Goal: Information Seeking & Learning: Learn about a topic

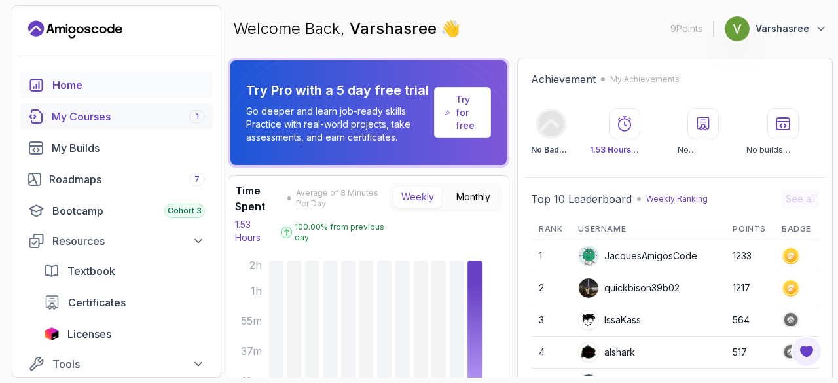
click at [111, 126] on link "My Courses 1" at bounding box center [116, 116] width 192 height 26
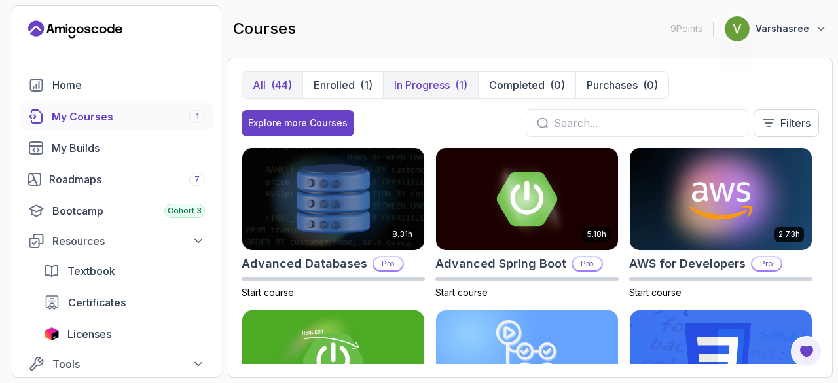
click at [456, 86] on div "(1)" at bounding box center [461, 85] width 12 height 16
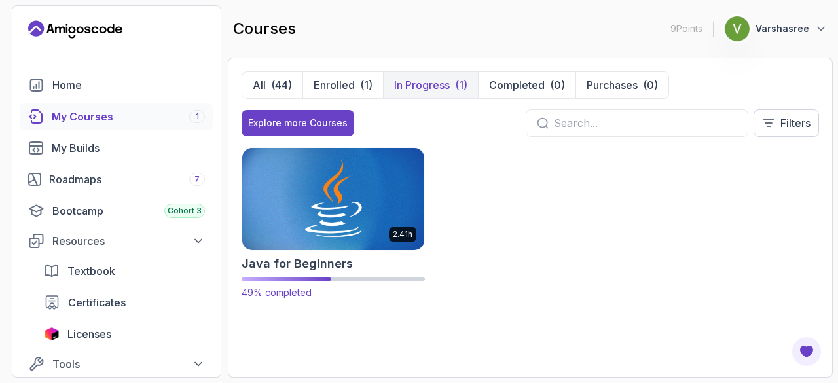
click at [321, 212] on img at bounding box center [333, 198] width 191 height 107
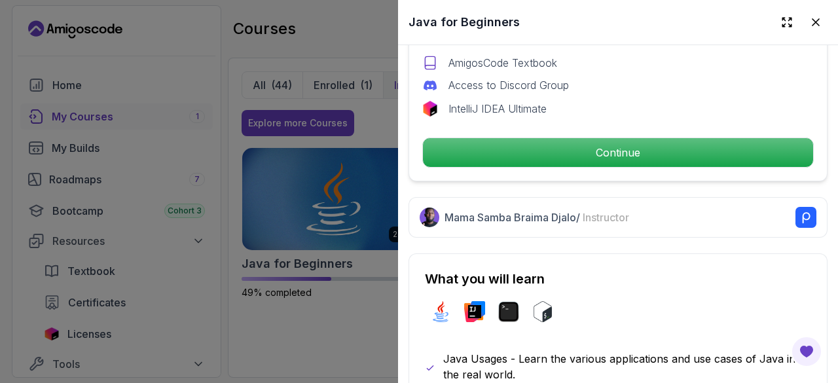
scroll to position [524, 0]
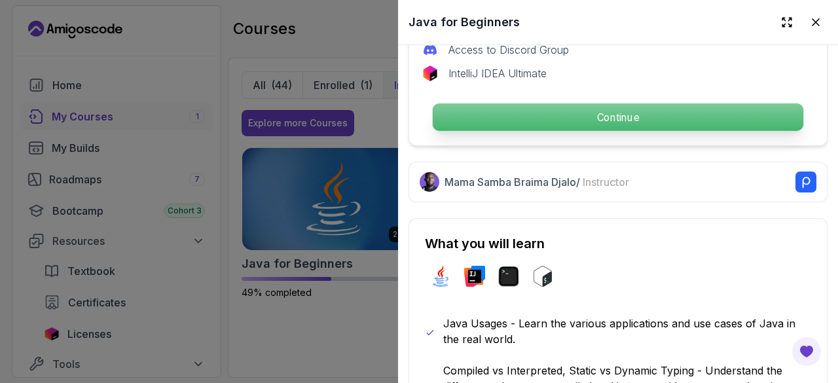
click at [550, 105] on p "Continue" at bounding box center [618, 116] width 370 height 27
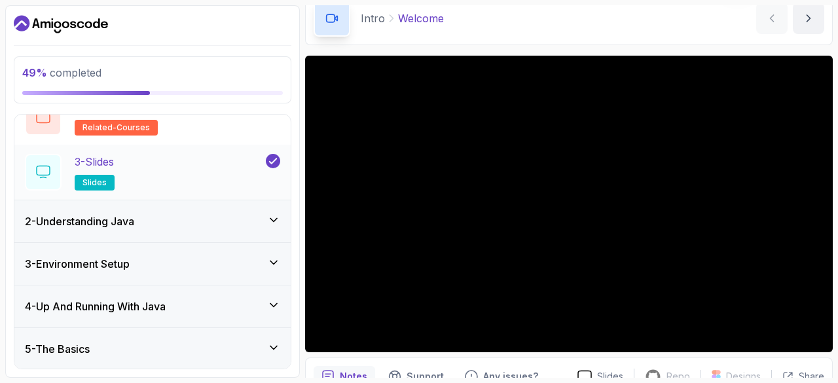
scroll to position [205, 0]
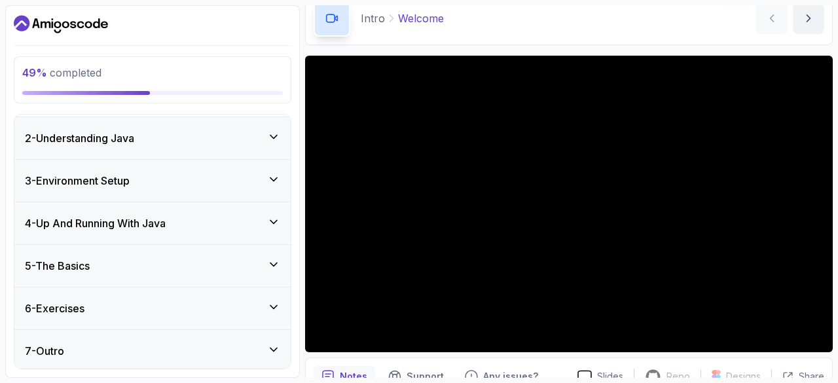
click at [163, 207] on div "4 - Up And Running With Java" at bounding box center [152, 223] width 276 height 42
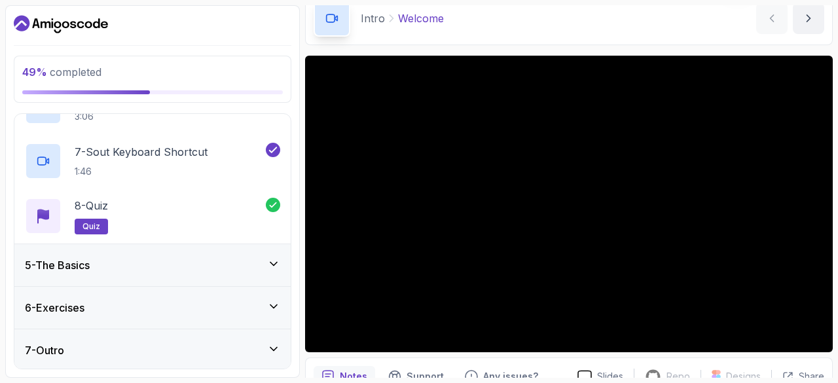
click at [179, 261] on div "5 - The Basics" at bounding box center [152, 265] width 255 height 16
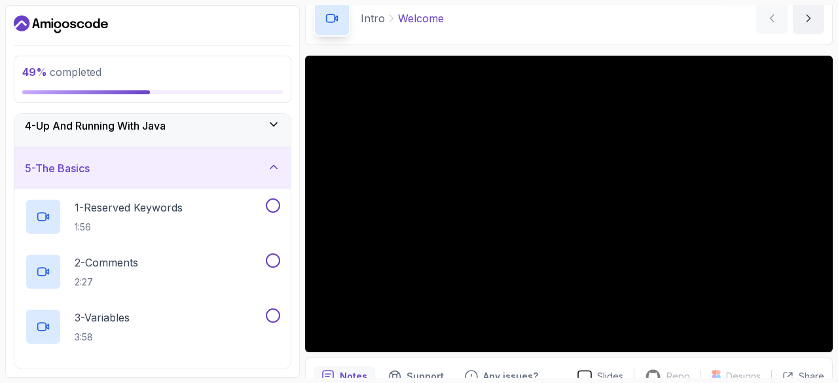
scroll to position [137, 0]
click at [183, 229] on p "1:56" at bounding box center [129, 226] width 108 height 13
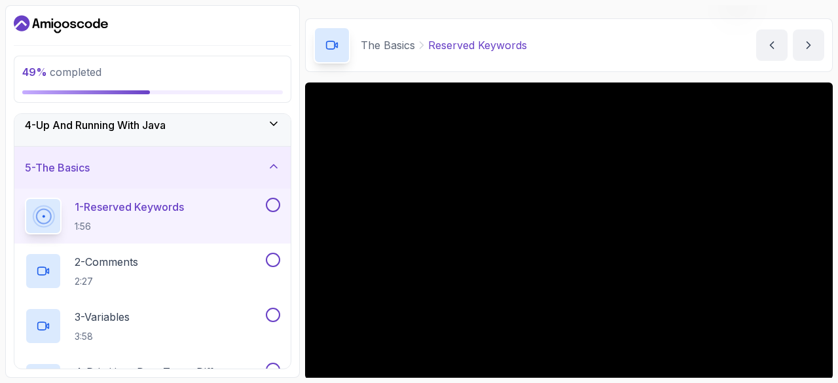
scroll to position [42, 0]
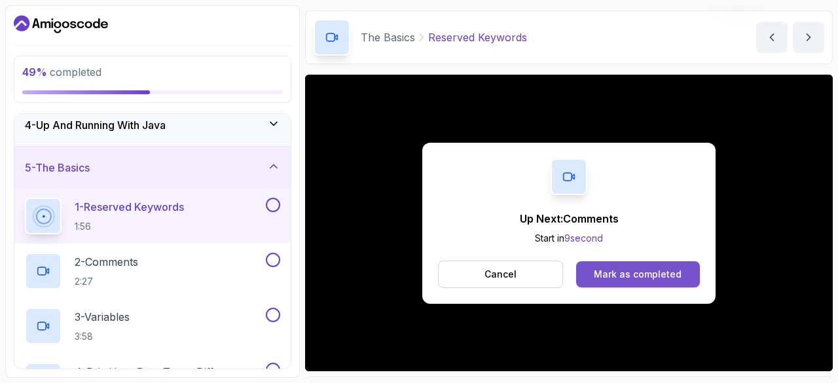
click at [635, 270] on div "Mark as completed" at bounding box center [638, 274] width 88 height 13
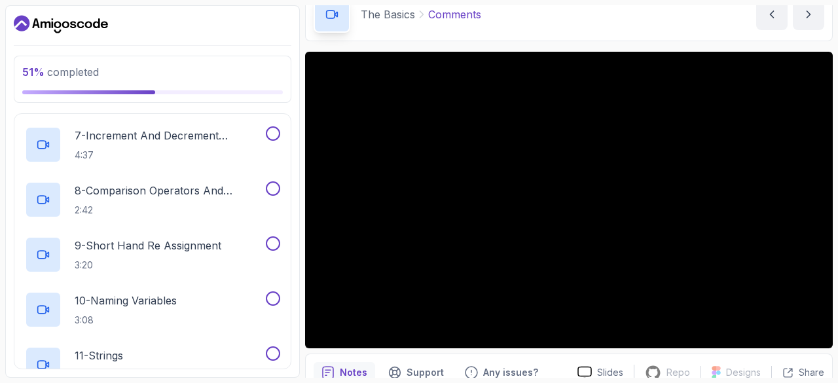
scroll to position [538, 0]
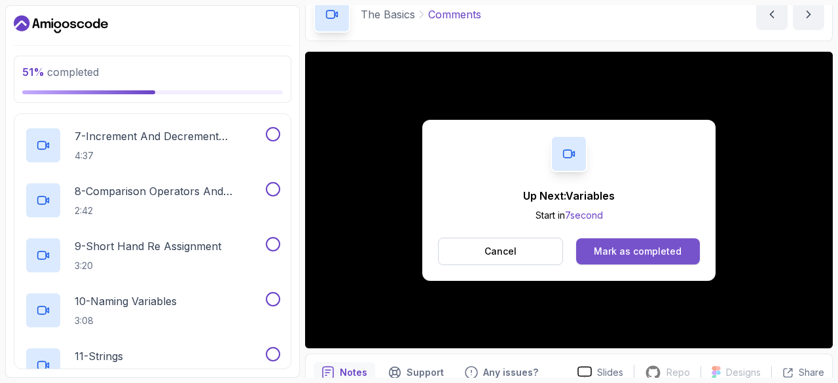
click at [656, 248] on div "Mark as completed" at bounding box center [638, 251] width 88 height 13
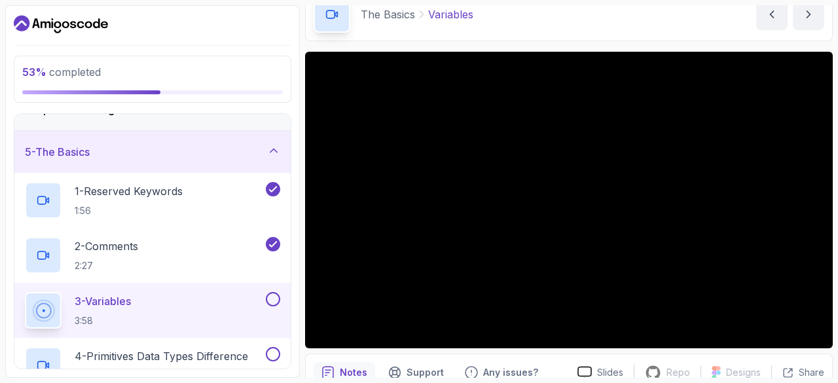
scroll to position [126, 0]
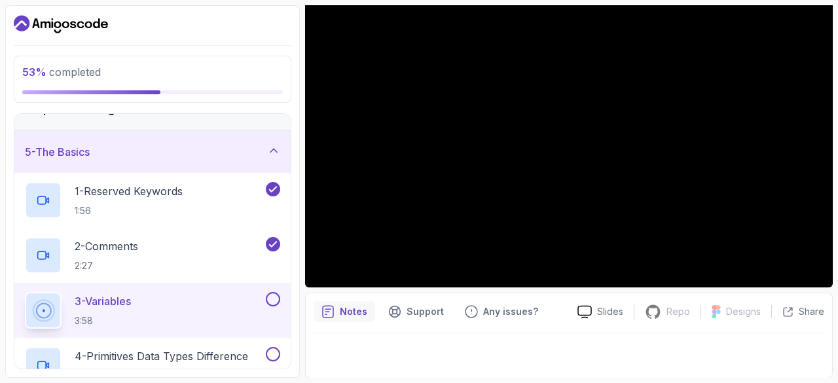
click at [611, 303] on div "Slides Repo Repository not available Designs Design not available Share" at bounding box center [695, 311] width 257 height 21
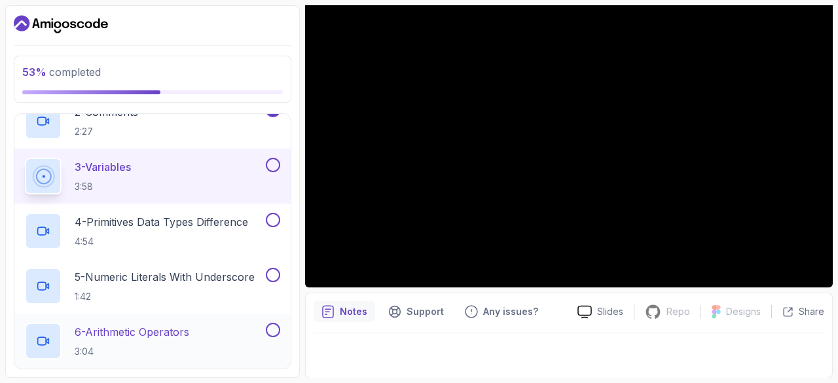
scroll to position [284, 0]
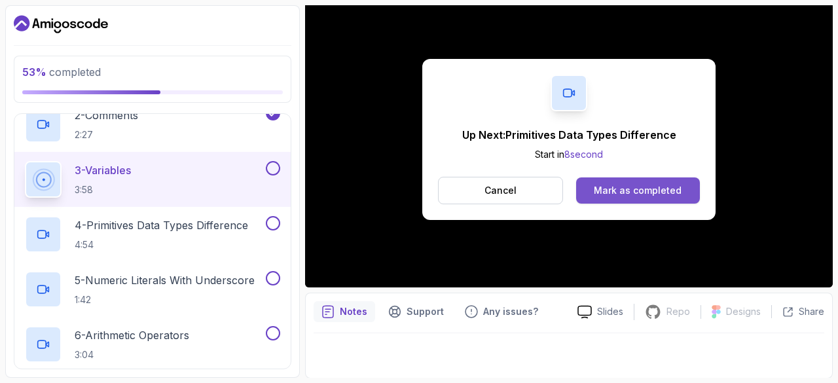
click at [630, 180] on button "Mark as completed" at bounding box center [638, 190] width 124 height 26
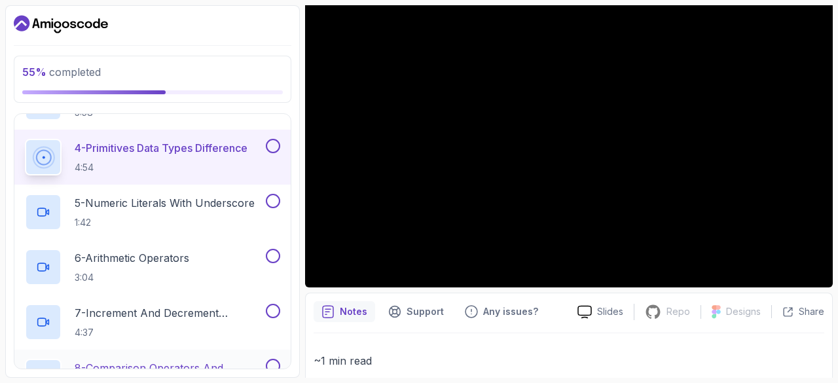
scroll to position [361, 0]
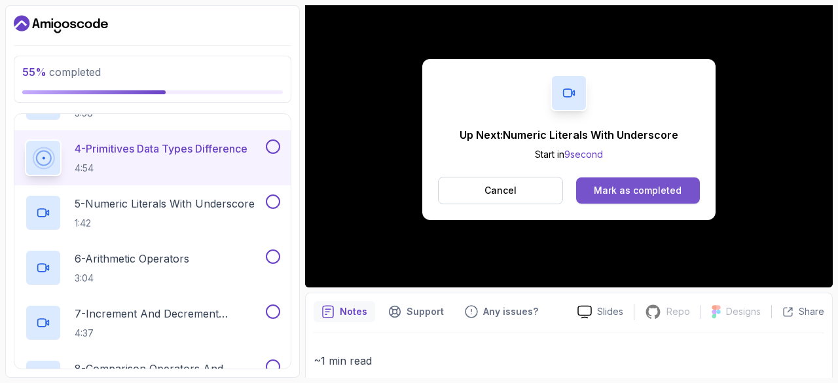
click at [623, 188] on div "Mark as completed" at bounding box center [638, 190] width 88 height 13
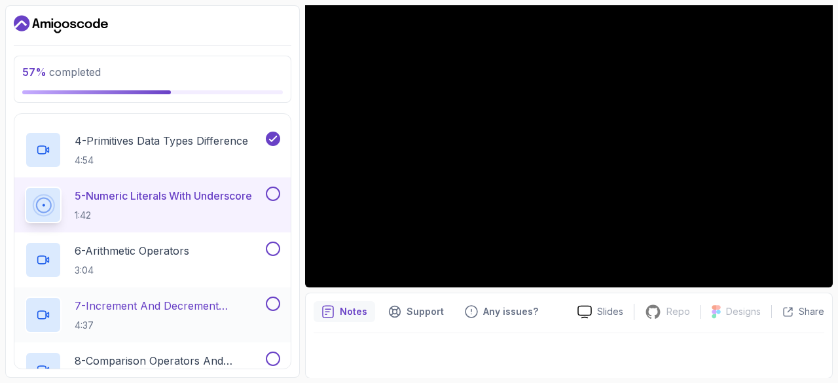
scroll to position [368, 0]
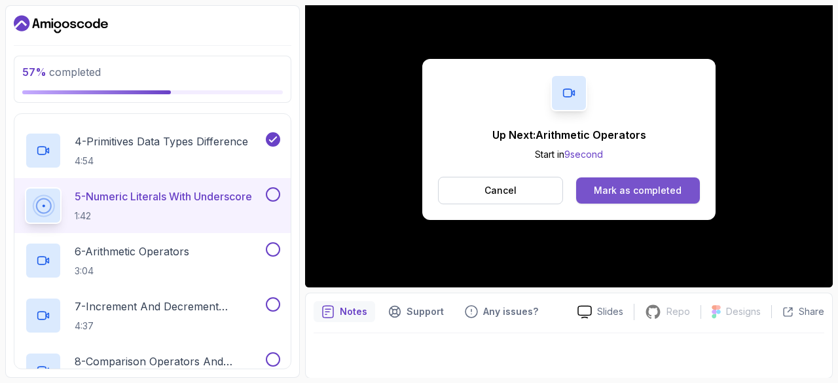
click at [613, 190] on div "Mark as completed" at bounding box center [638, 190] width 88 height 13
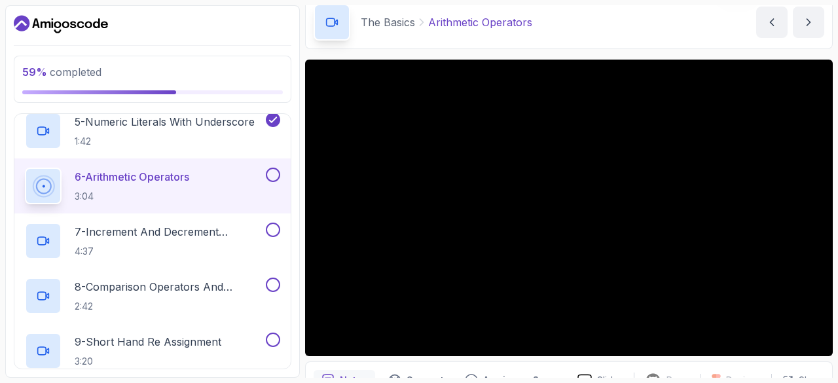
scroll to position [433, 0]
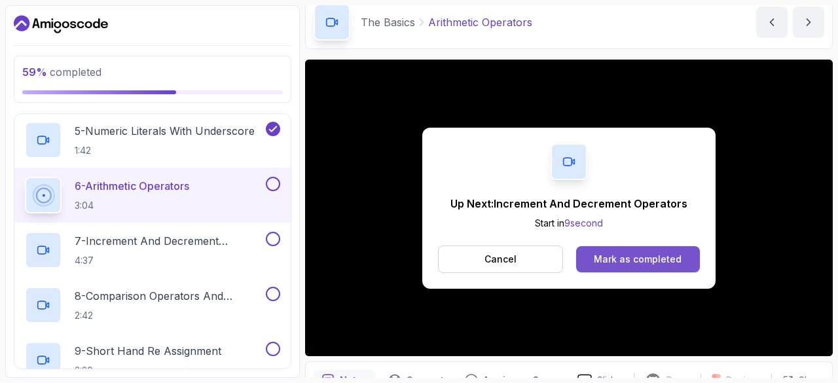
click at [621, 253] on div "Mark as completed" at bounding box center [638, 259] width 88 height 13
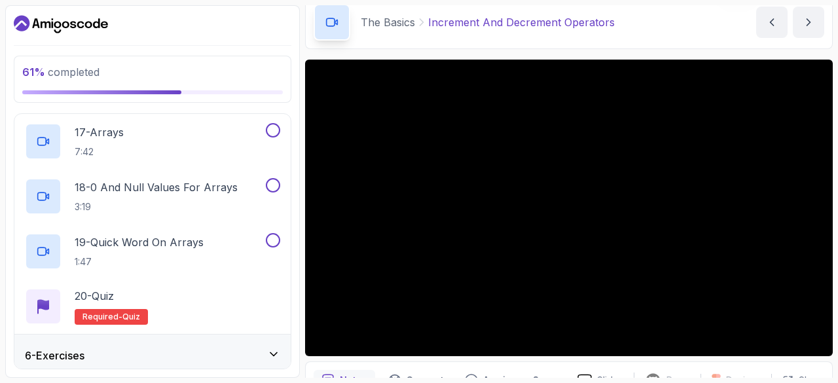
scroll to position [1139, 0]
